Goal: Obtain resource: Obtain resource

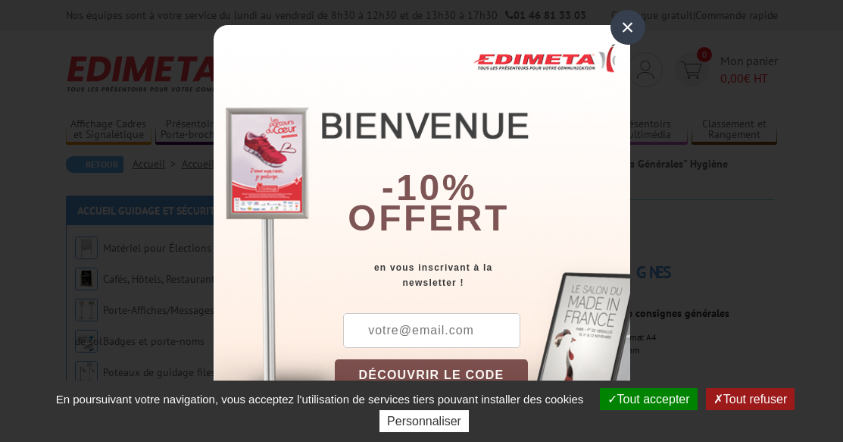
scroll to position [33, 0]
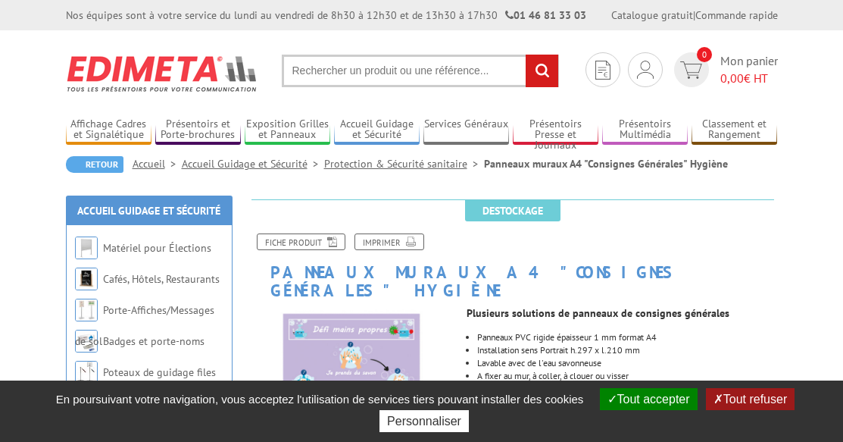
click at [667, 389] on button "Tout accepter" at bounding box center [649, 399] width 98 height 22
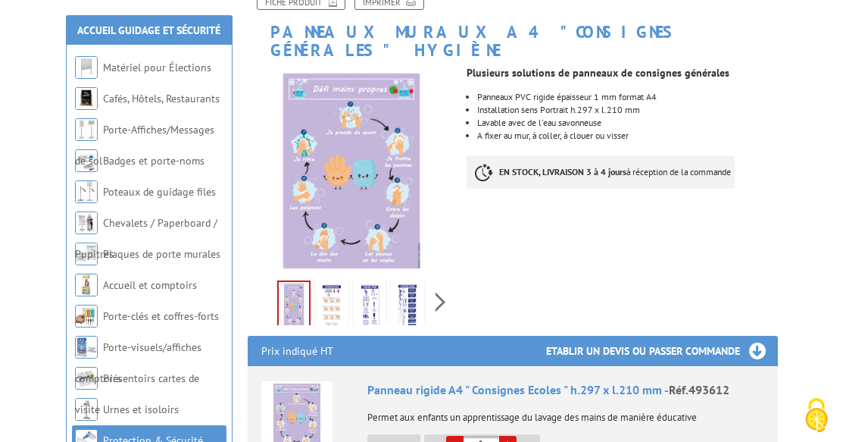
scroll to position [241, 0]
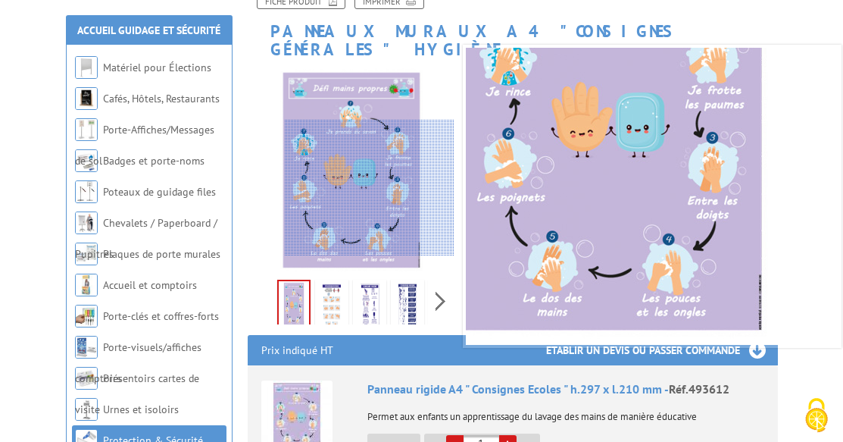
click at [407, 195] on div at bounding box center [370, 188] width 170 height 136
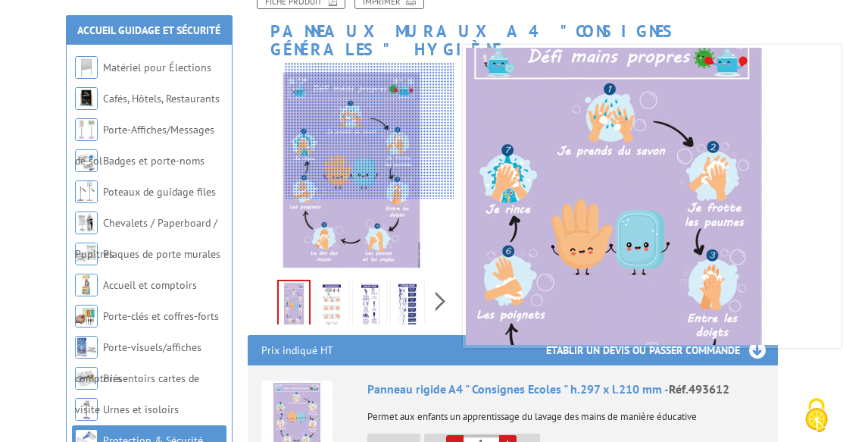
click at [377, 131] on div at bounding box center [370, 131] width 170 height 136
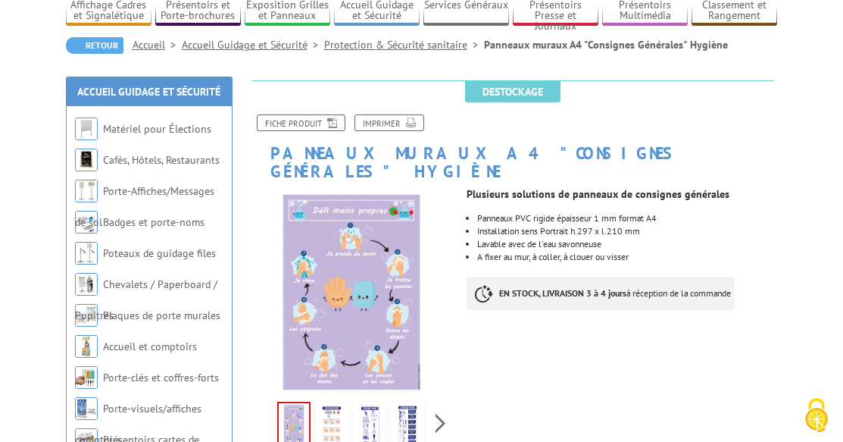
scroll to position [120, 0]
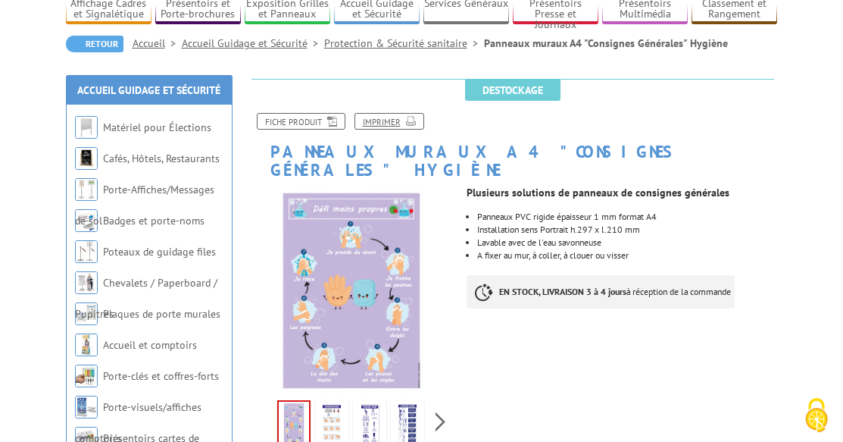
drag, startPoint x: 376, startPoint y: 114, endPoint x: 750, endPoint y: 395, distance: 467.3
click at [376, 114] on link "Imprimer" at bounding box center [389, 121] width 70 height 17
click at [442, 402] on div "Previous Next" at bounding box center [352, 420] width 208 height 53
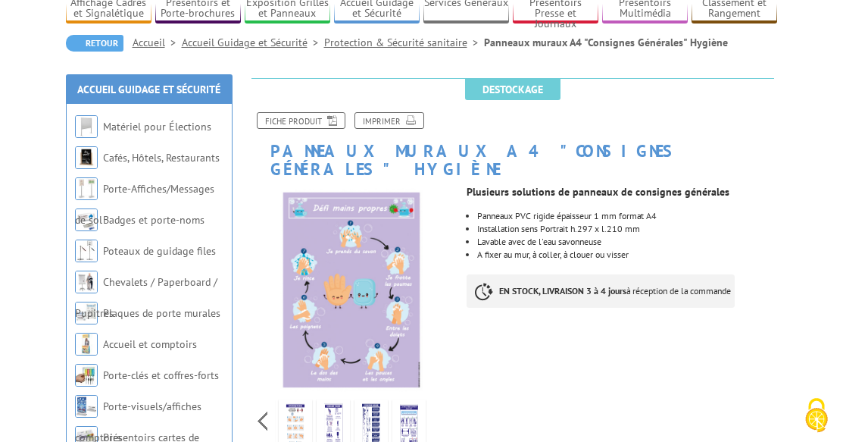
click at [401, 402] on img at bounding box center [408, 425] width 27 height 47
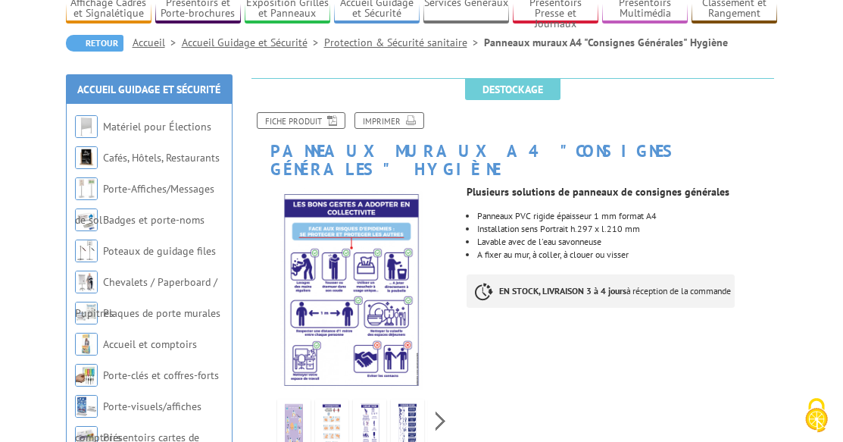
click at [261, 398] on div "Previous Next" at bounding box center [352, 420] width 208 height 53
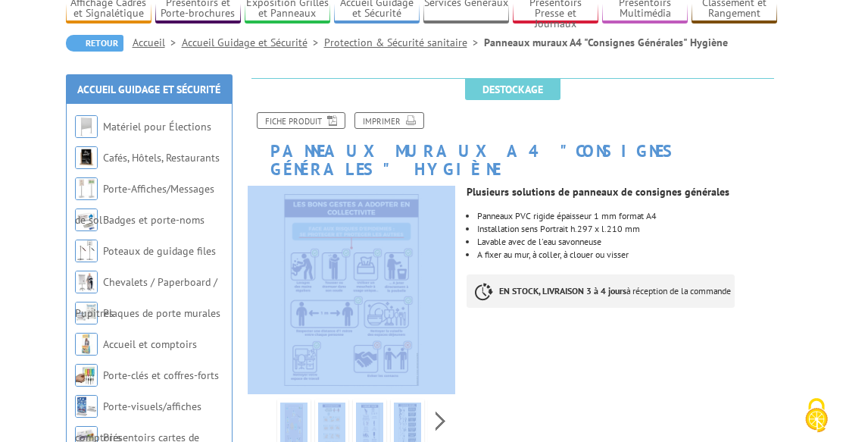
click at [261, 398] on div "Previous Next" at bounding box center [352, 420] width 208 height 53
click at [304, 402] on img at bounding box center [293, 425] width 27 height 47
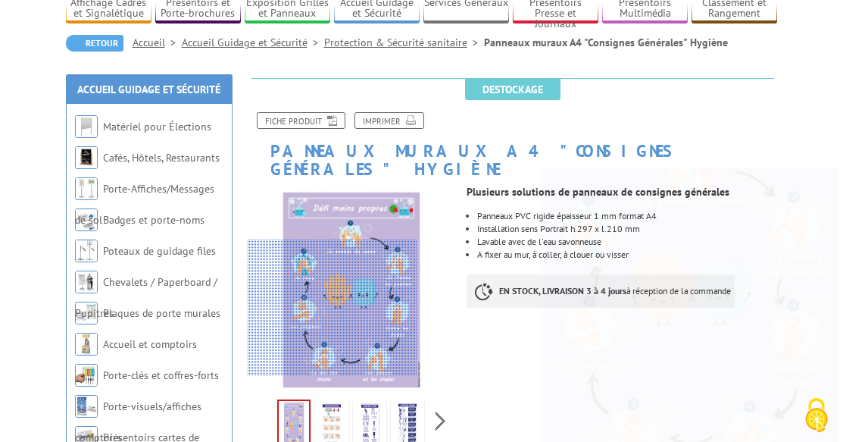
click at [327, 348] on div at bounding box center [333, 307] width 170 height 136
